Goal: Use online tool/utility: Utilize a website feature to perform a specific function

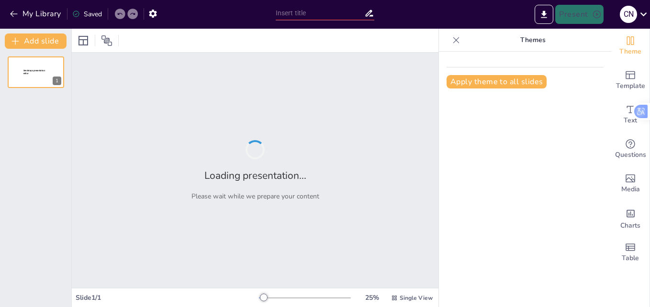
type input "Game on: Empowering Teachers with Activity Based Teaching Strategies"
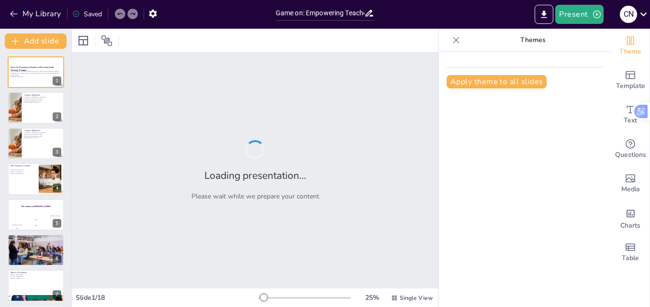
checkbox input "true"
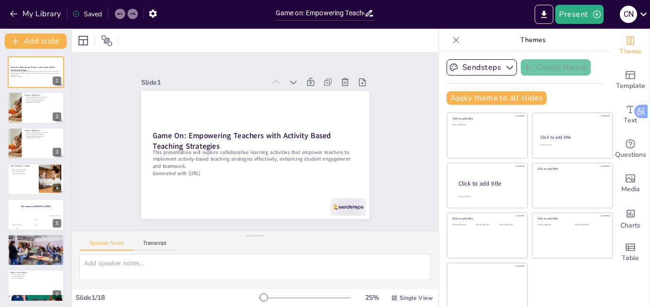
checkbox input "true"
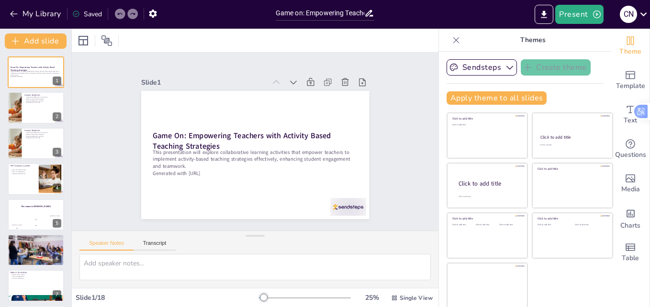
checkbox input "true"
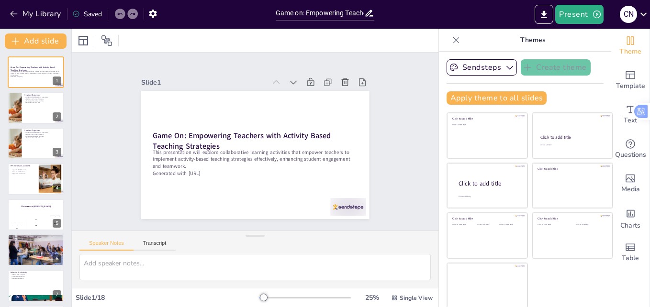
checkbox input "true"
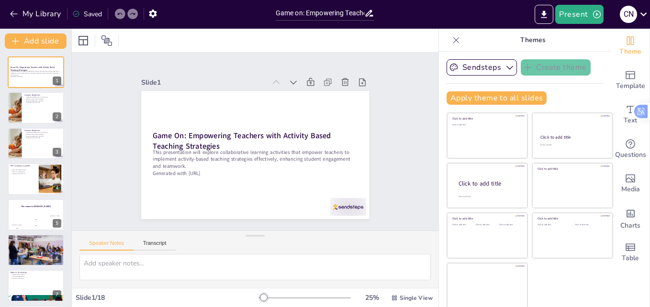
checkbox input "true"
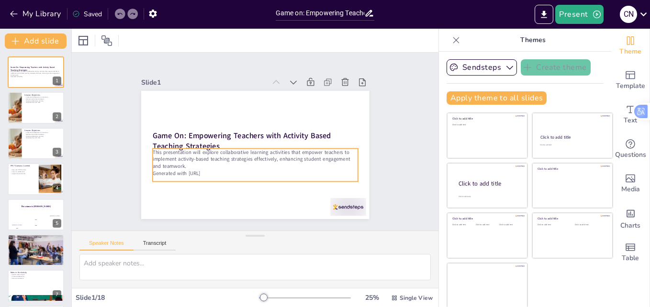
checkbox input "true"
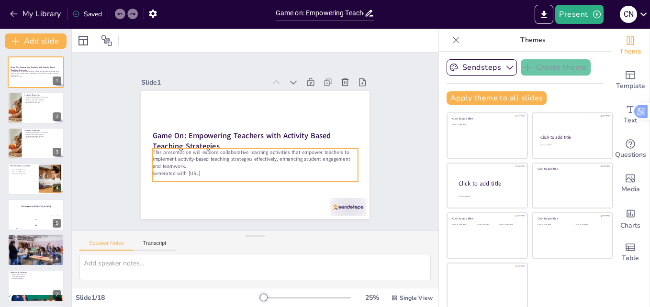
checkbox input "true"
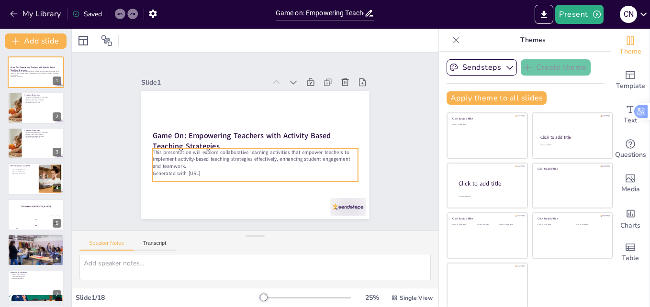
checkbox input "true"
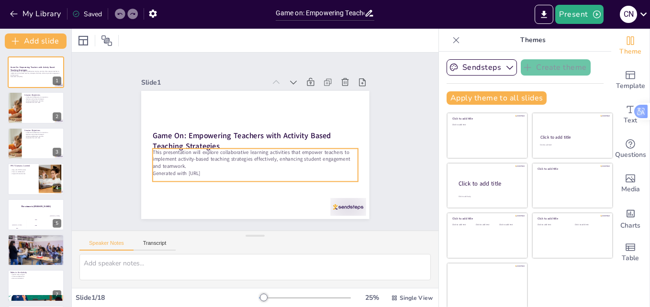
checkbox input "true"
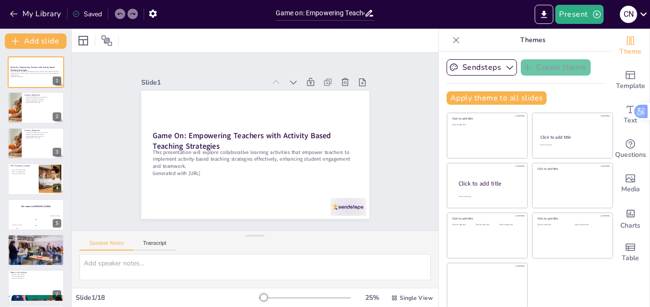
checkbox input "true"
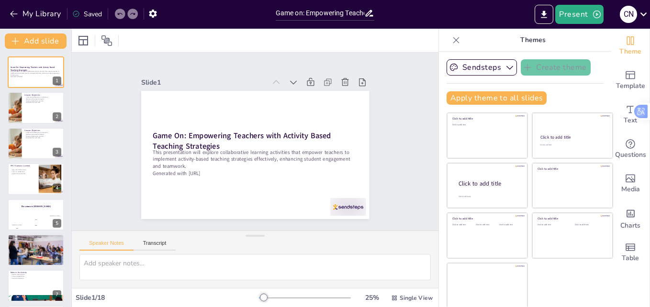
checkbox input "true"
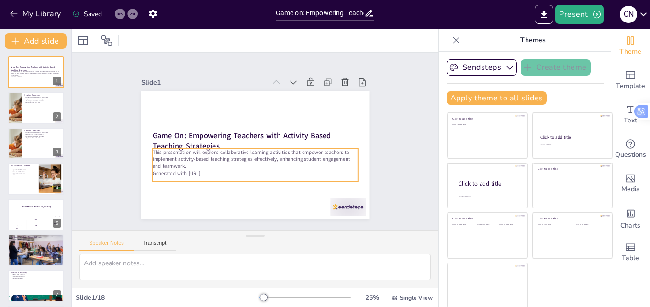
checkbox input "true"
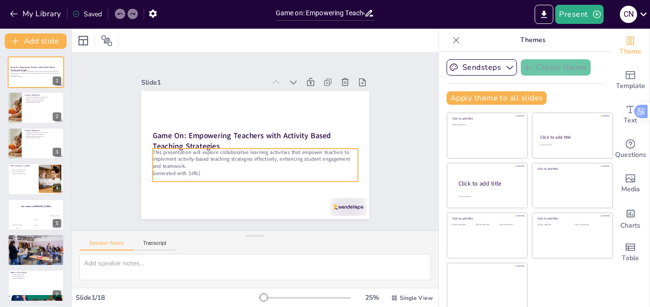
checkbox input "true"
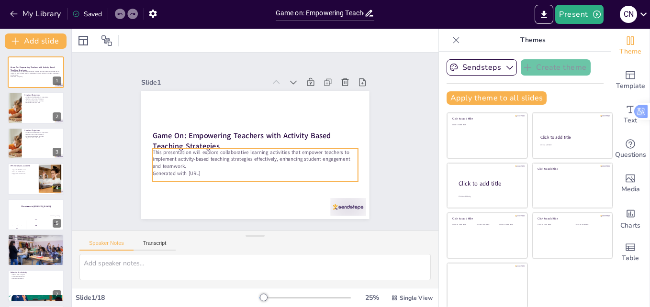
checkbox input "true"
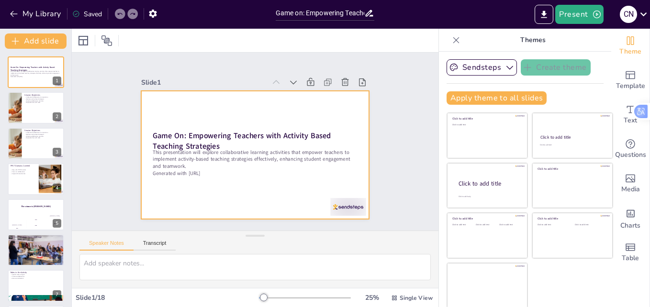
checkbox input "true"
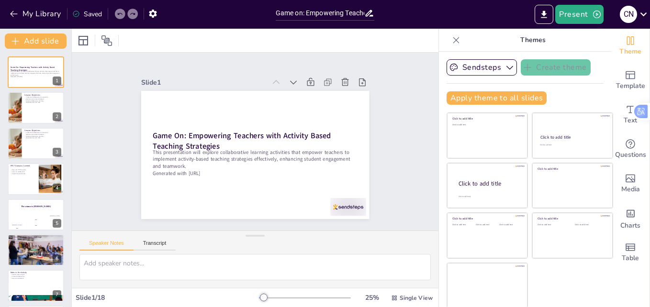
checkbox input "true"
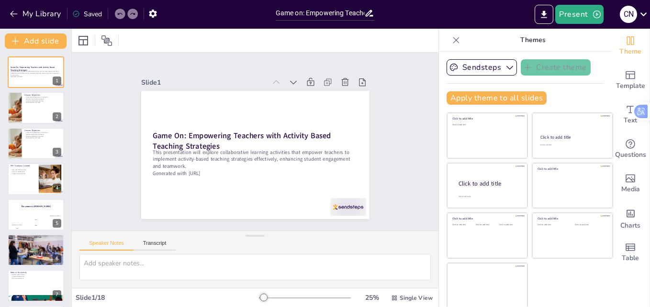
checkbox input "true"
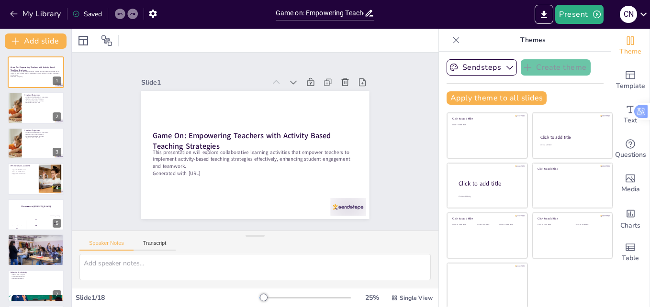
checkbox input "true"
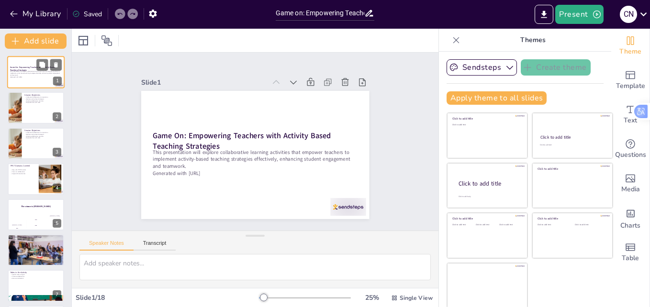
checkbox input "true"
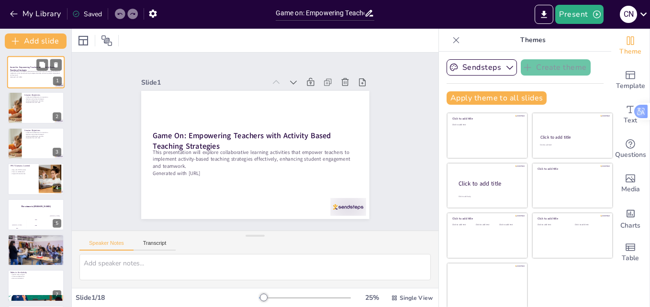
checkbox input "true"
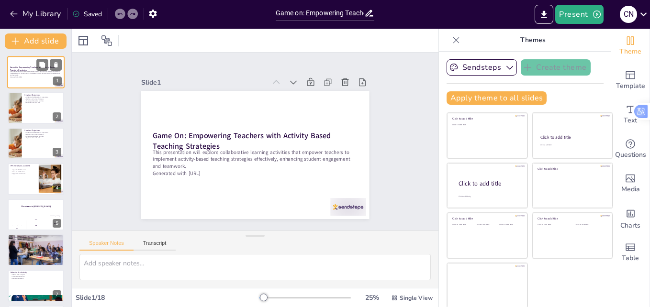
checkbox input "true"
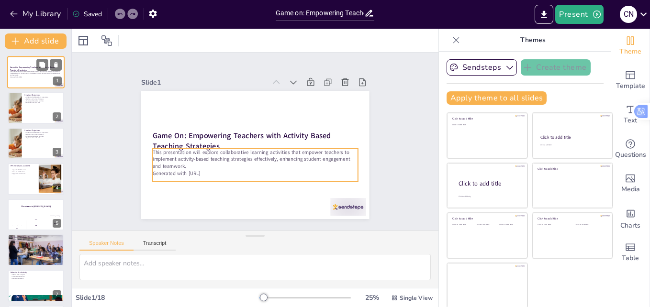
click at [36, 78] on div "This presentation will explore collaborative learning activities that empower t…" at bounding box center [36, 75] width 52 height 8
checkbox input "true"
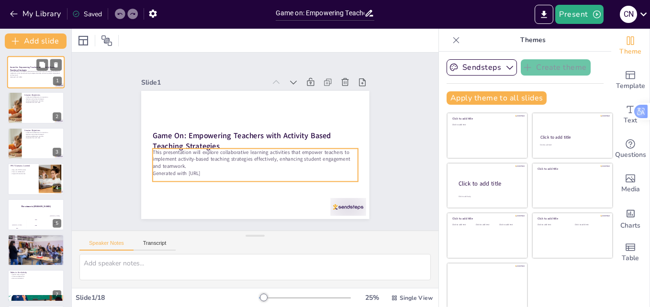
checkbox input "true"
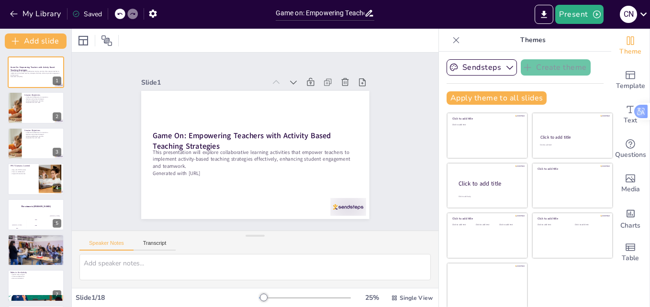
checkbox input "true"
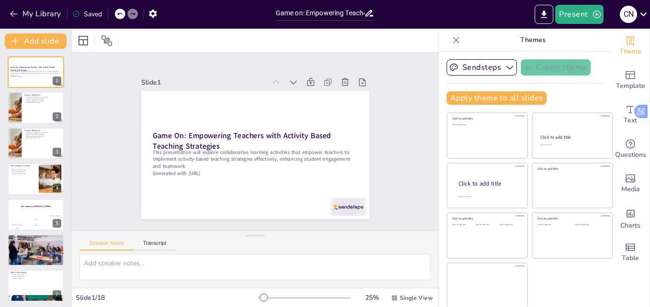
checkbox input "true"
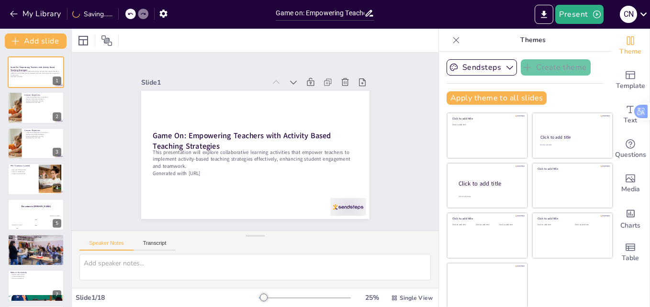
checkbox input "true"
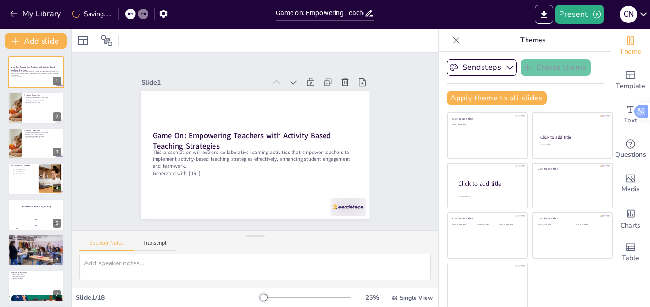
checkbox input "true"
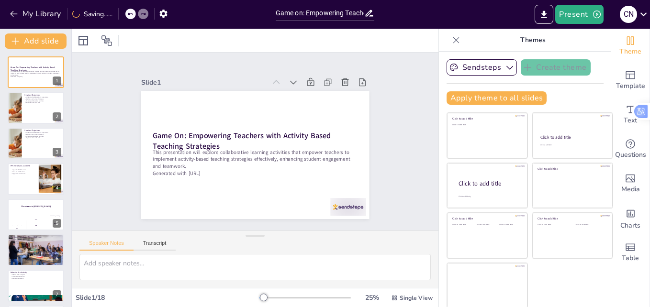
checkbox input "true"
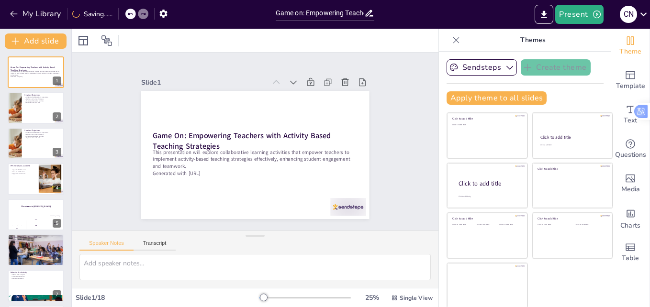
checkbox input "true"
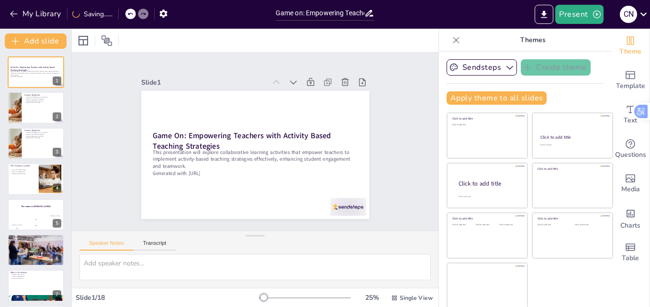
checkbox input "true"
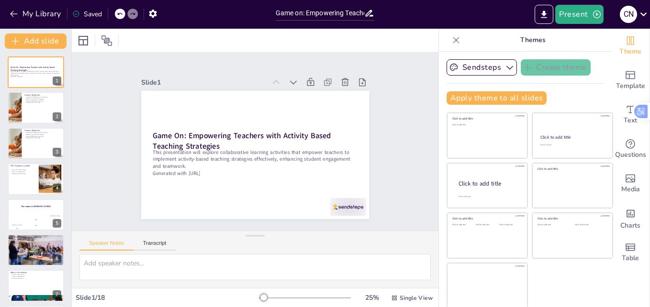
checkbox input "true"
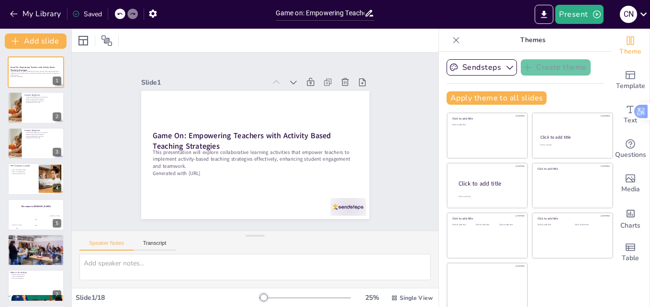
checkbox input "true"
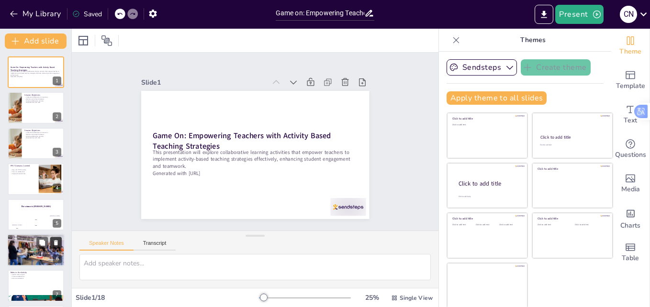
checkbox input "true"
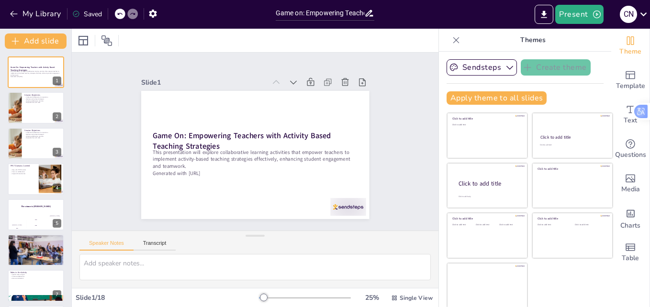
checkbox input "true"
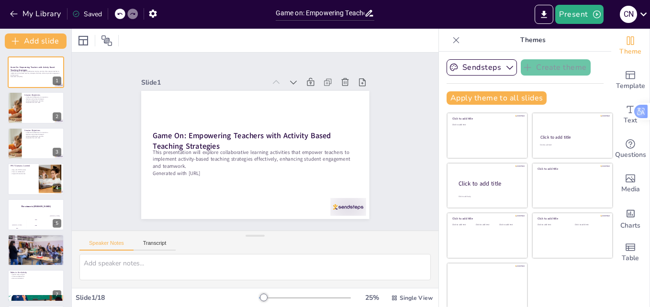
checkbox input "true"
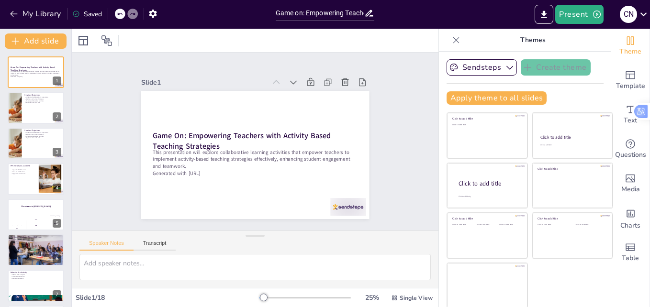
checkbox input "true"
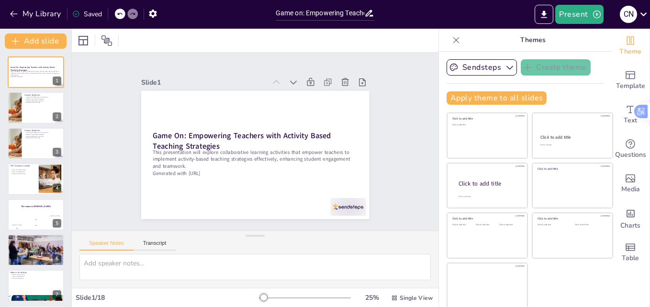
checkbox input "true"
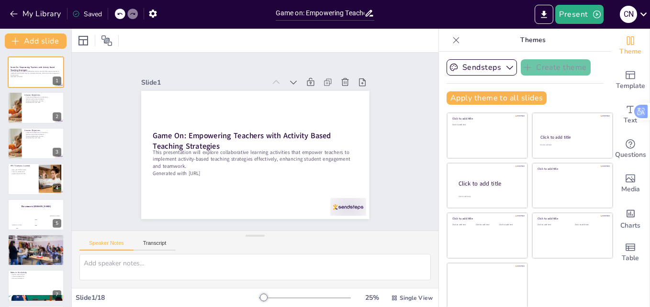
checkbox input "true"
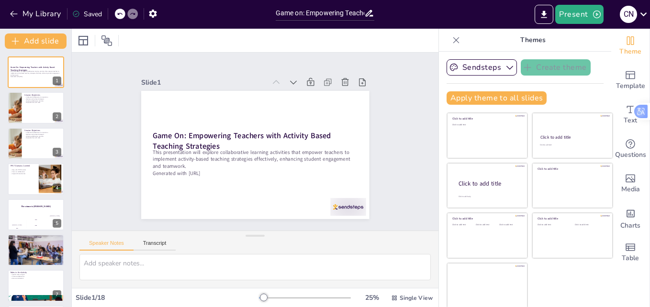
scroll to position [19, 0]
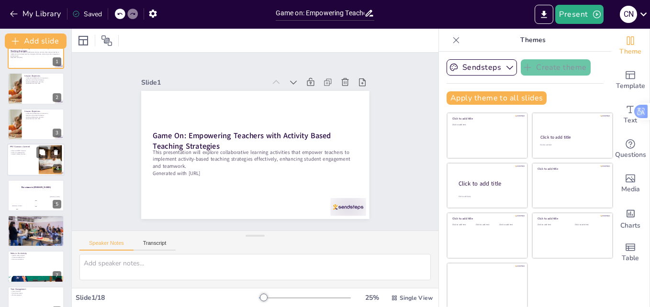
checkbox input "true"
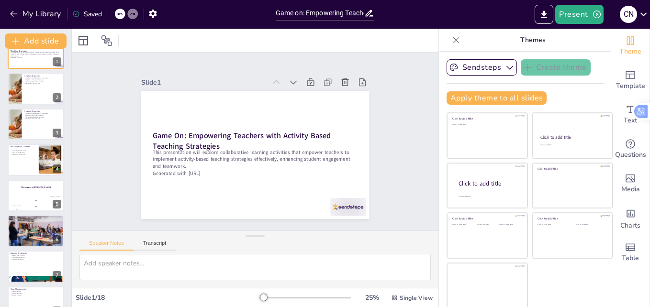
checkbox input "true"
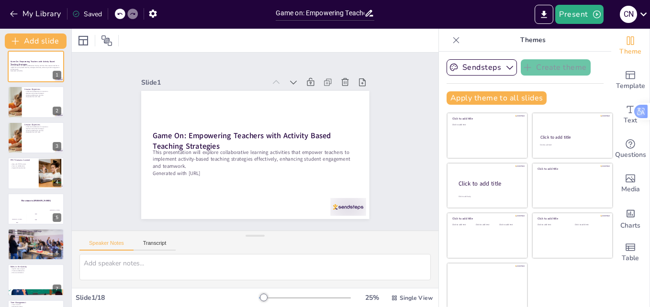
scroll to position [0, 0]
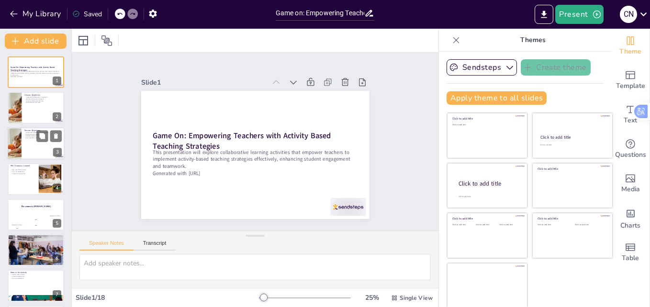
checkbox input "true"
click at [26, 106] on div at bounding box center [35, 108] width 57 height 33
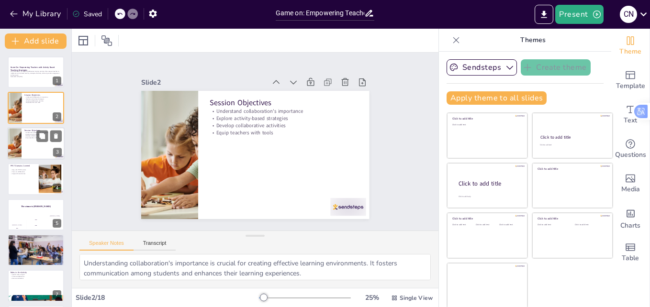
click at [29, 147] on div at bounding box center [35, 143] width 57 height 33
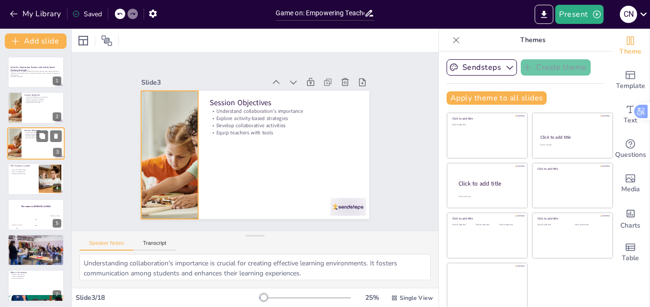
click at [20, 142] on div at bounding box center [14, 143] width 49 height 33
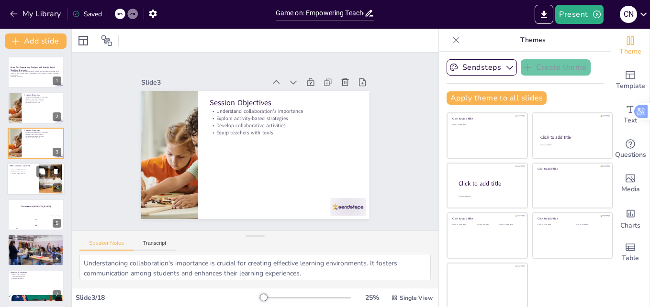
click at [23, 174] on p "Support diverse learners" at bounding box center [23, 174] width 26 height 2
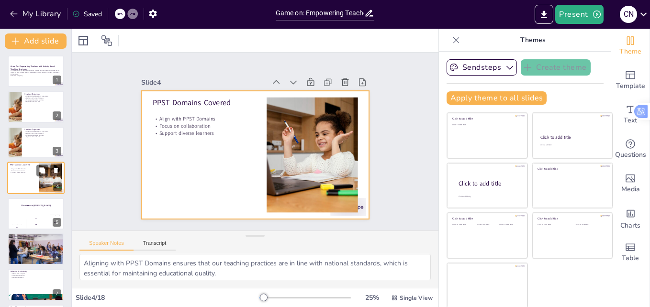
click at [22, 174] on div at bounding box center [35, 178] width 57 height 33
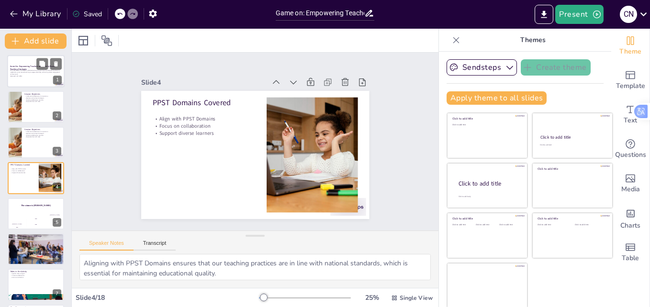
click at [25, 76] on p "Generated with [URL]" at bounding box center [36, 76] width 52 height 2
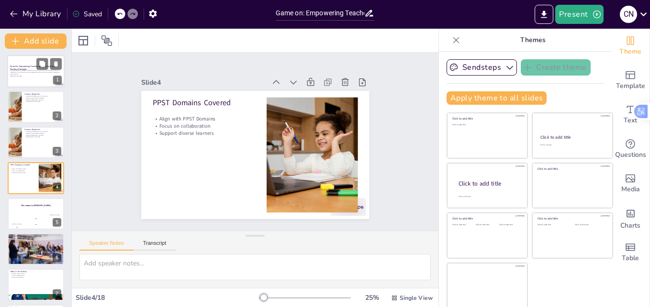
scroll to position [0, 0]
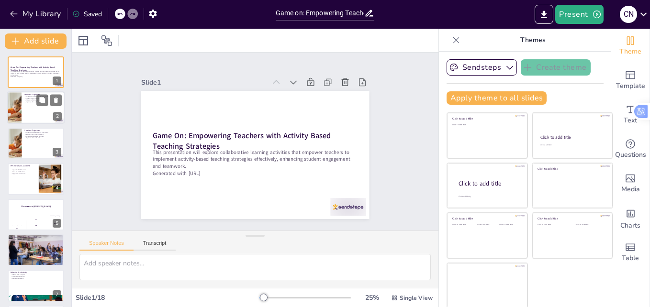
click at [17, 112] on div at bounding box center [14, 108] width 49 height 33
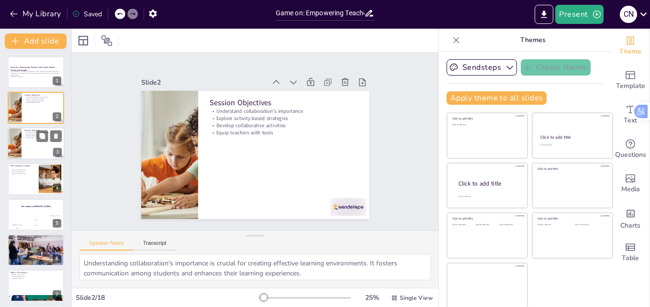
click at [21, 143] on div at bounding box center [14, 143] width 49 height 33
click at [26, 178] on div at bounding box center [35, 179] width 57 height 33
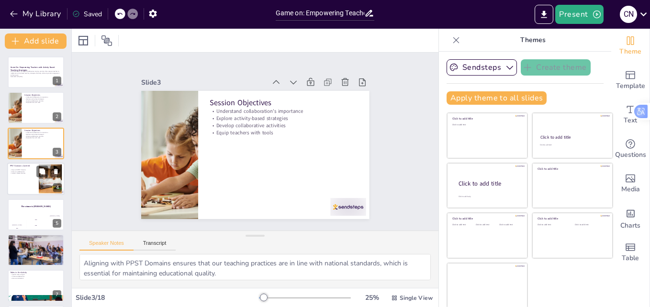
scroll to position [1, 0]
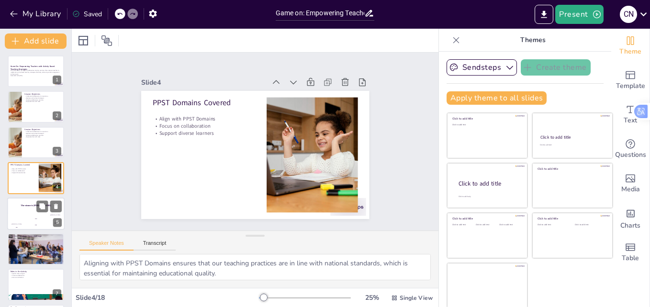
click at [26, 212] on div "The winner is [PERSON_NAME]" at bounding box center [35, 206] width 57 height 16
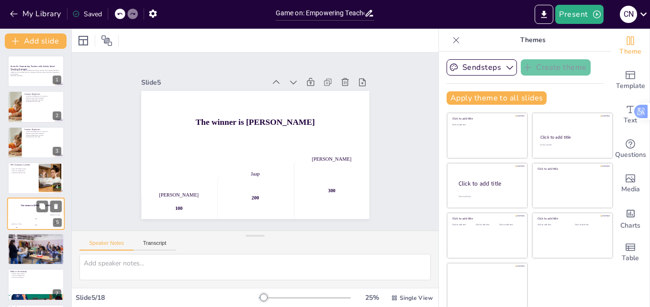
scroll to position [37, 0]
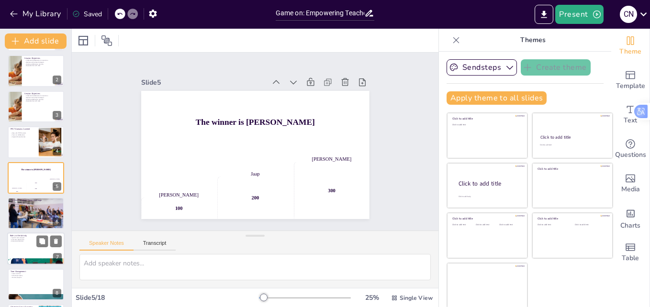
click at [15, 245] on div at bounding box center [35, 249] width 57 height 33
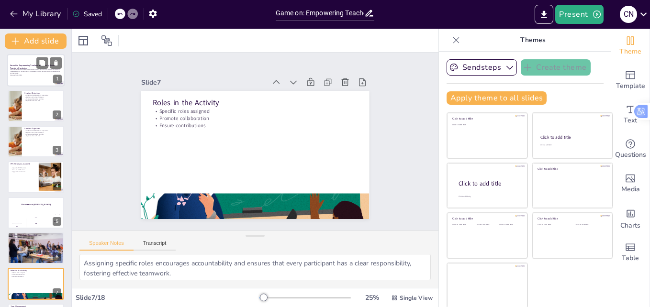
scroll to position [0, 0]
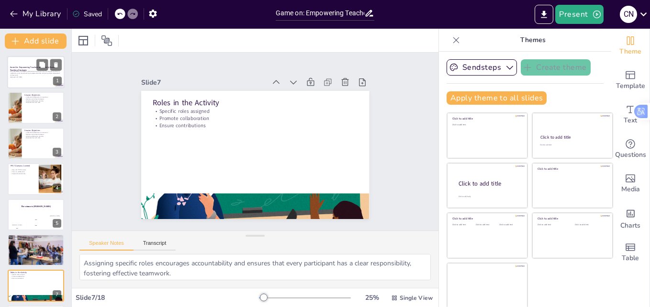
click at [24, 79] on div at bounding box center [35, 72] width 57 height 33
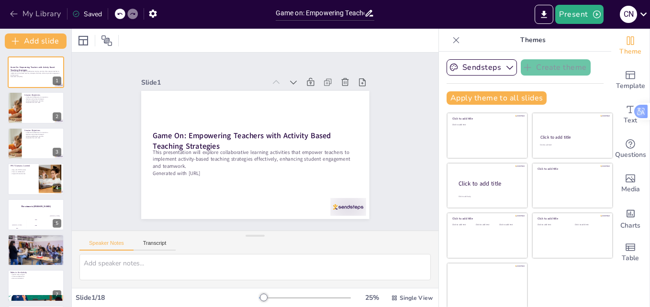
click at [30, 14] on button "My Library" at bounding box center [36, 13] width 58 height 15
